Goal: Transaction & Acquisition: Download file/media

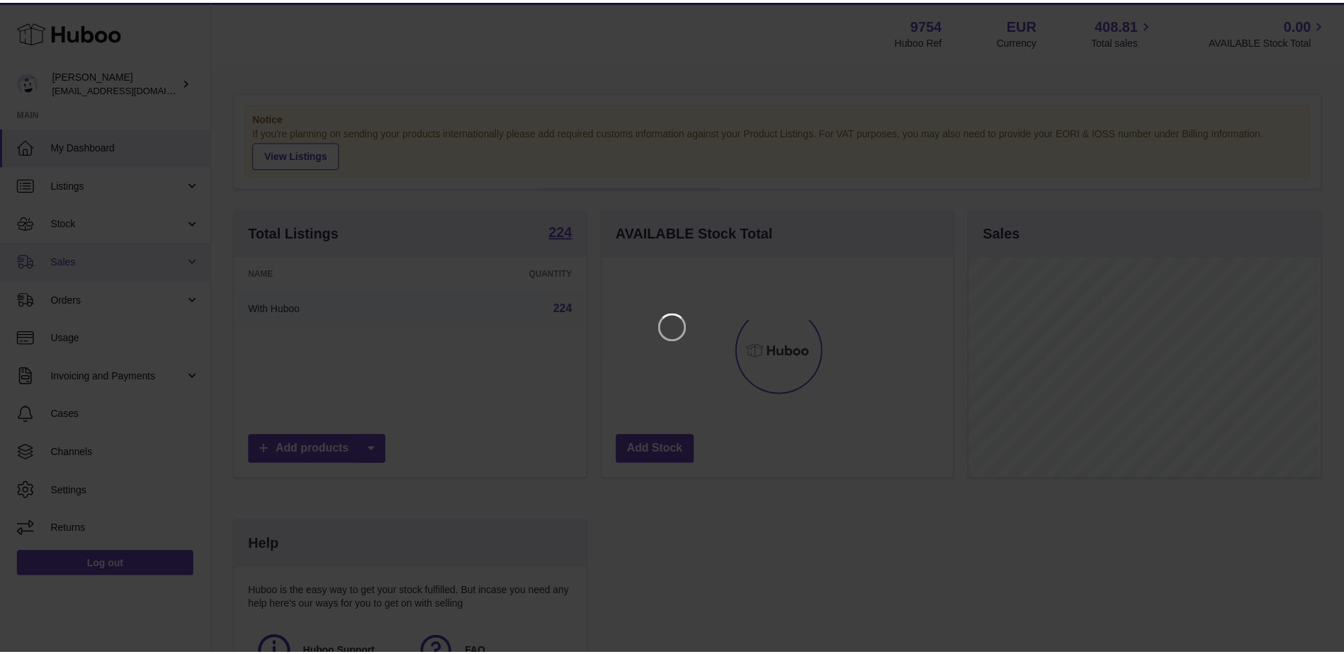
scroll to position [221, 354]
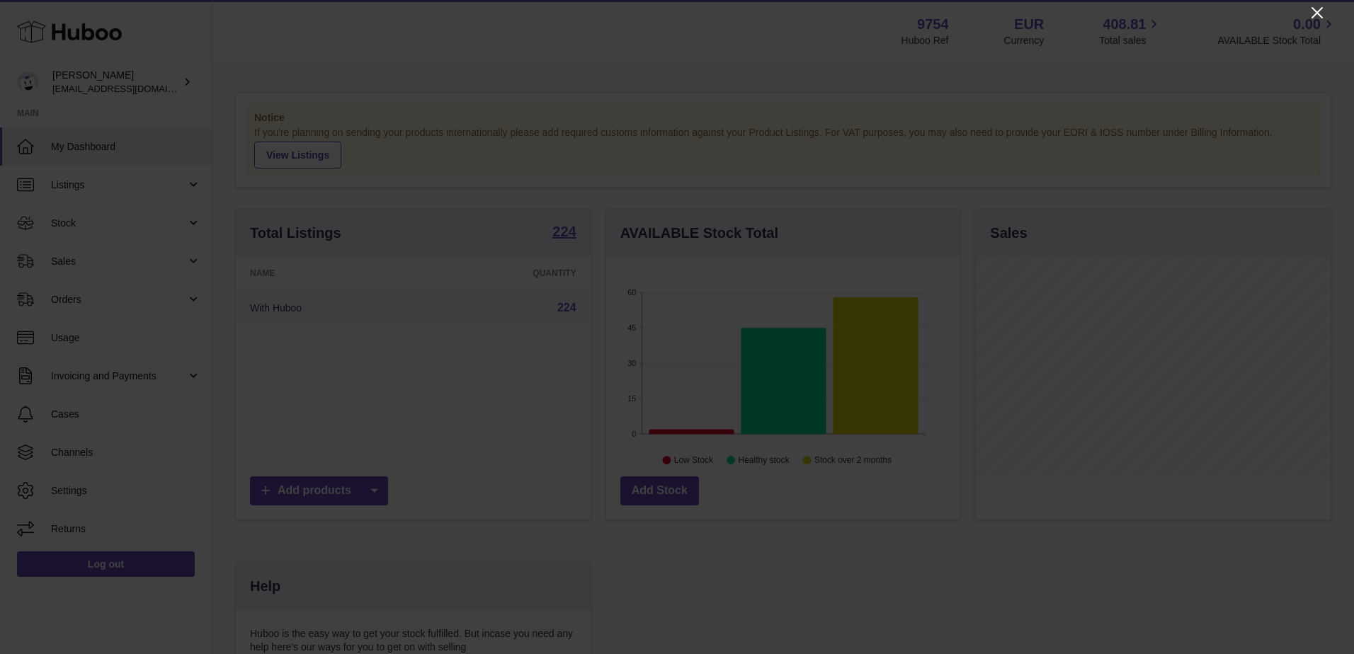
click at [1316, 12] on icon "Close" at bounding box center [1317, 12] width 11 height 11
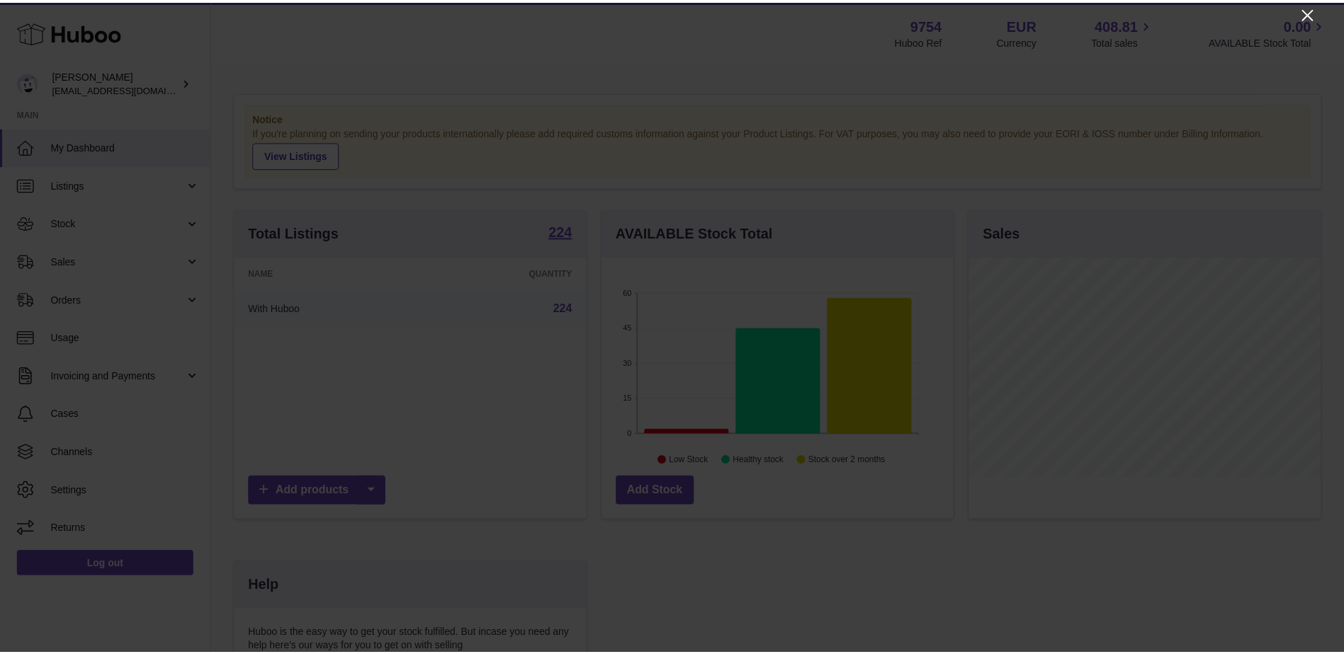
scroll to position [708034, 707904]
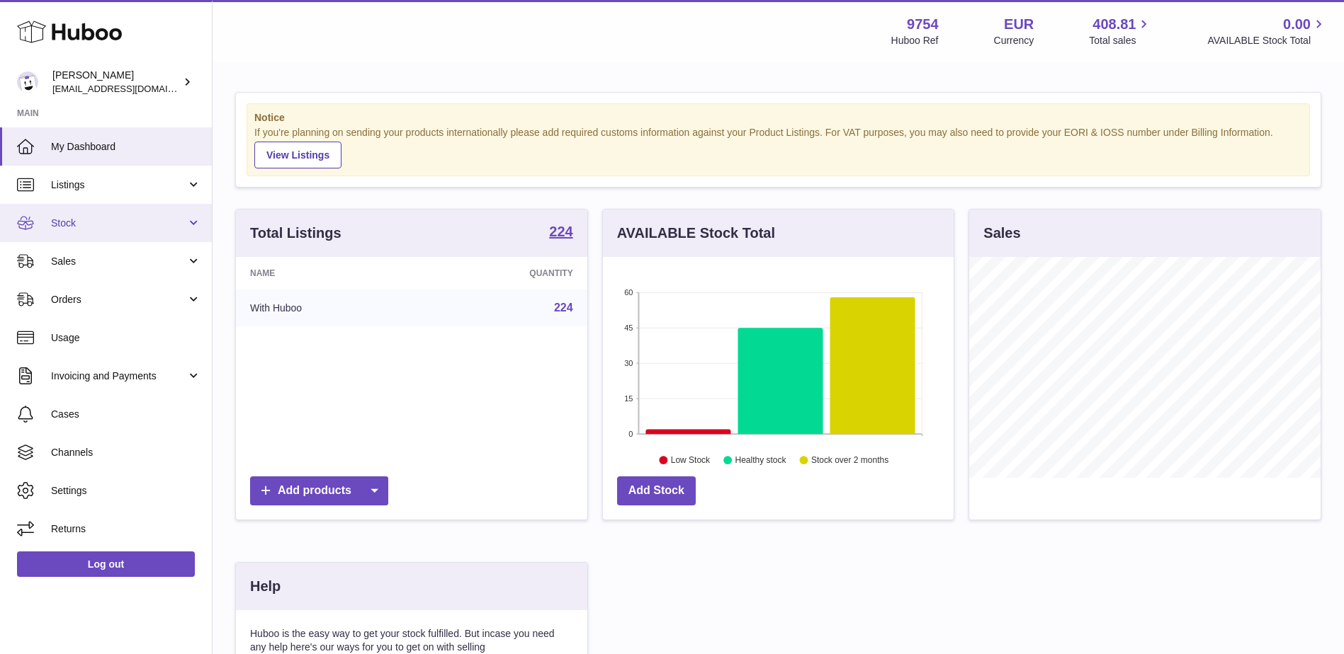
click at [112, 220] on span "Stock" at bounding box center [118, 223] width 135 height 13
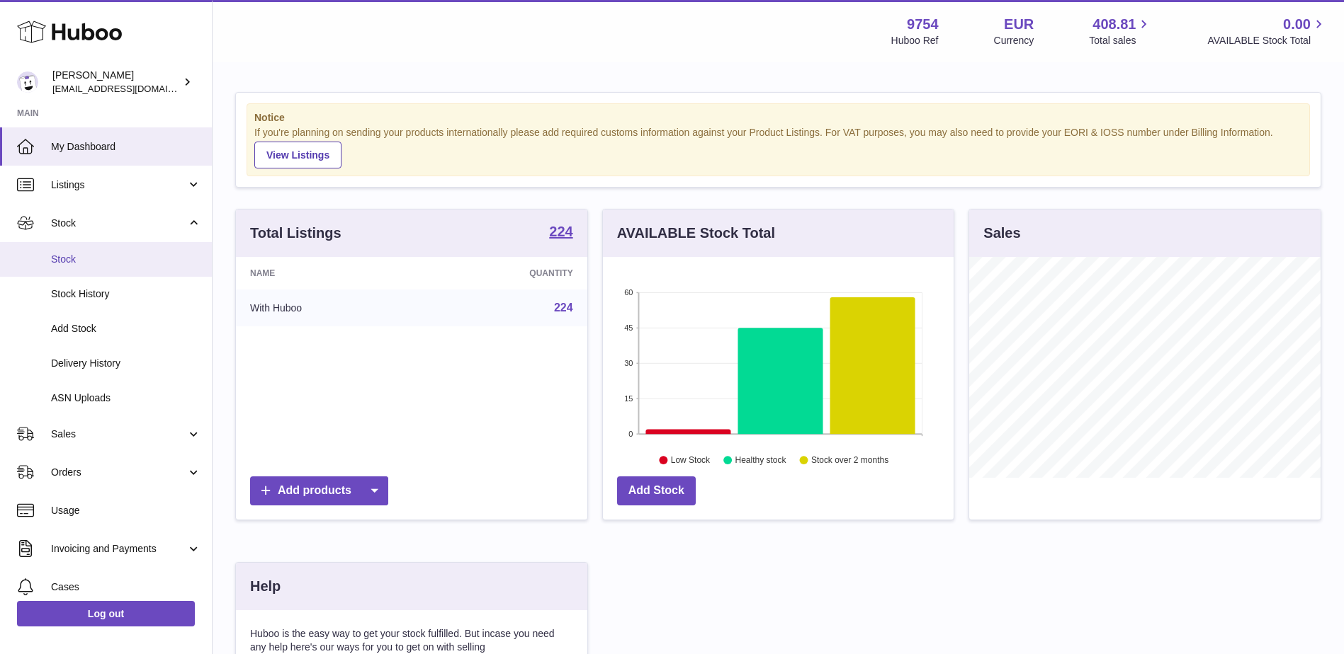
click at [85, 261] on span "Stock" at bounding box center [126, 259] width 150 height 13
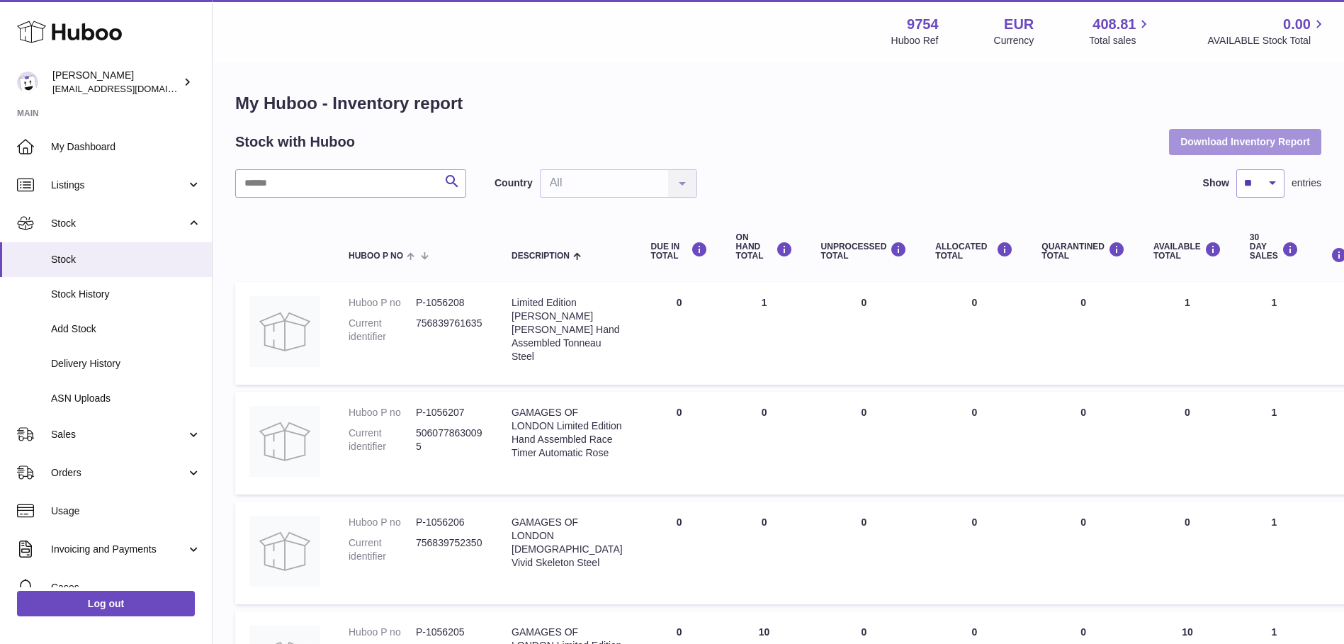
click at [1210, 140] on button "Download Inventory Report" at bounding box center [1245, 141] width 152 height 25
